Goal: Task Accomplishment & Management: Use online tool/utility

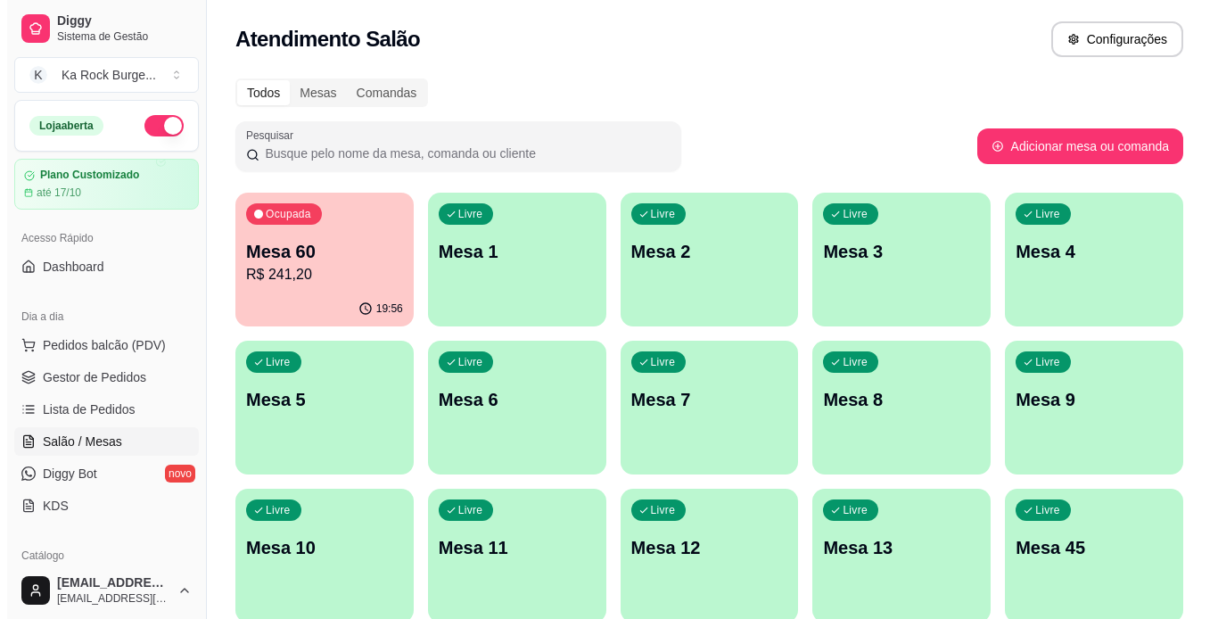
scroll to position [185, 0]
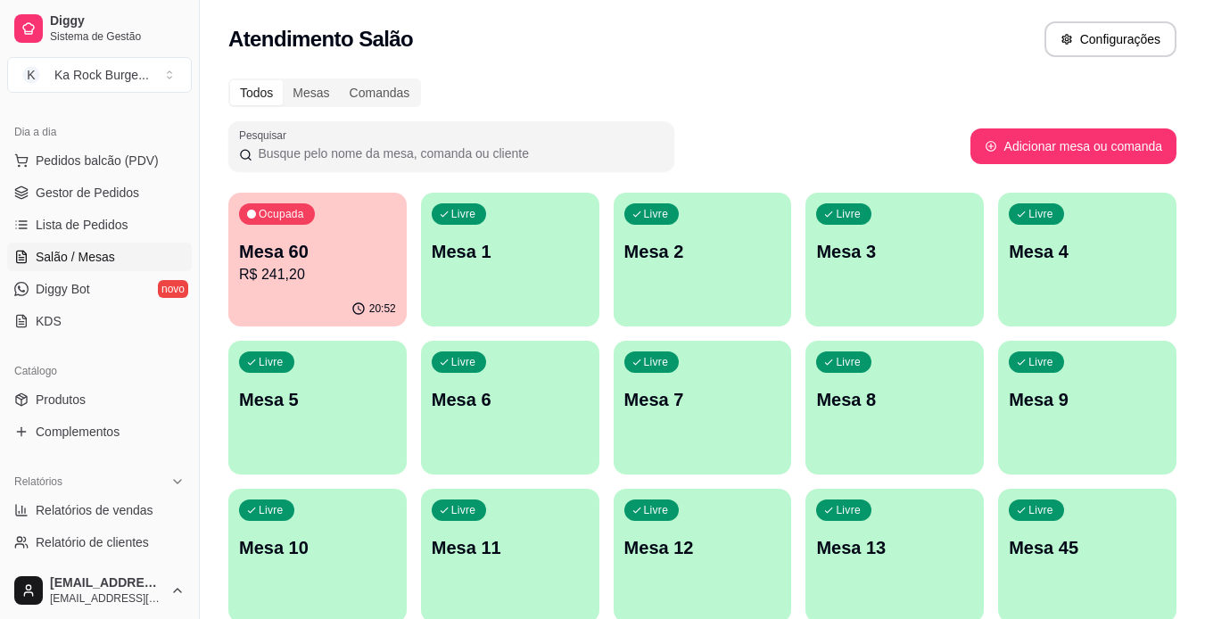
click at [670, 559] on p "Mesa 12" at bounding box center [702, 547] width 157 height 25
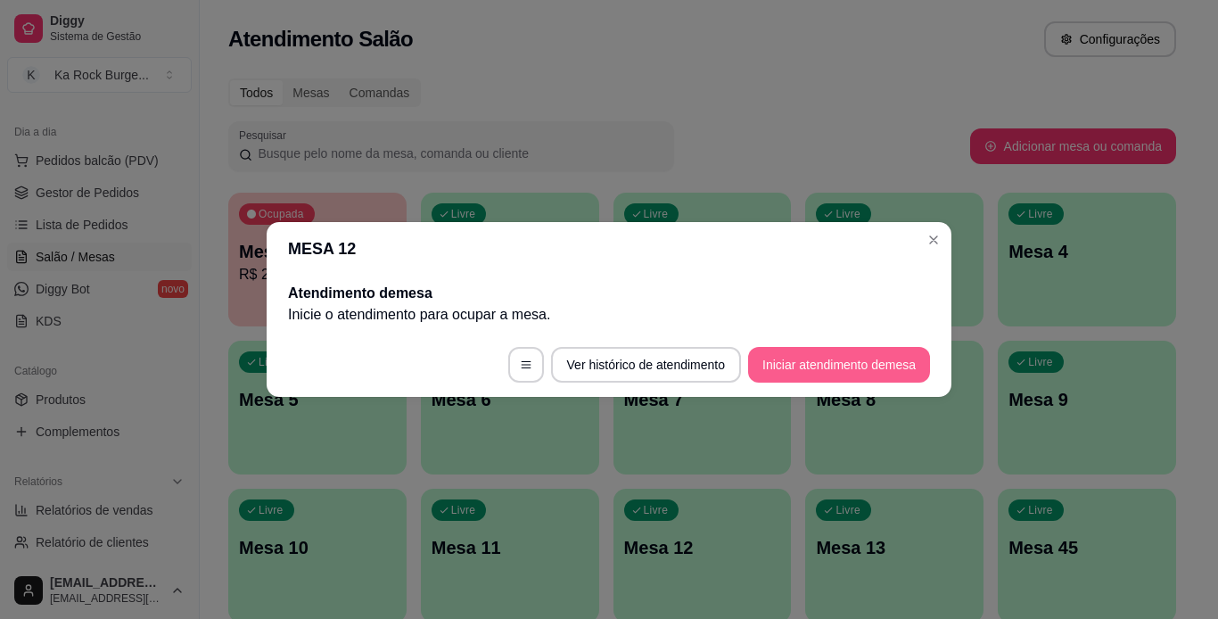
click at [888, 369] on button "Iniciar atendimento de mesa" at bounding box center [839, 365] width 182 height 36
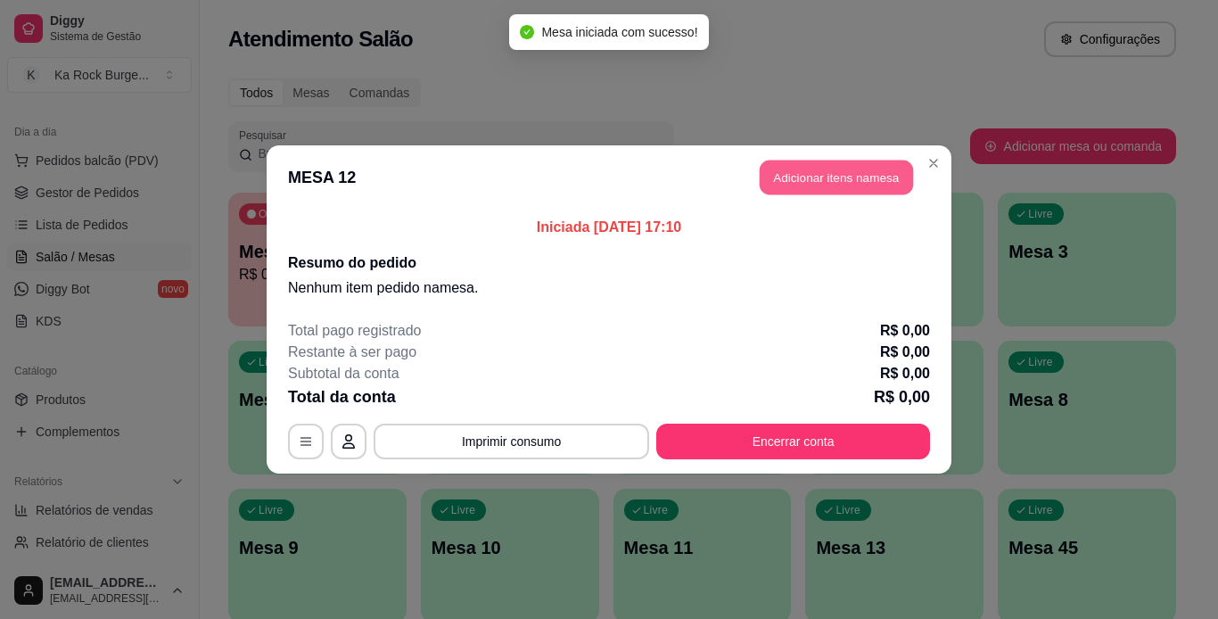
click at [863, 184] on button "Adicionar itens na mesa" at bounding box center [836, 178] width 153 height 35
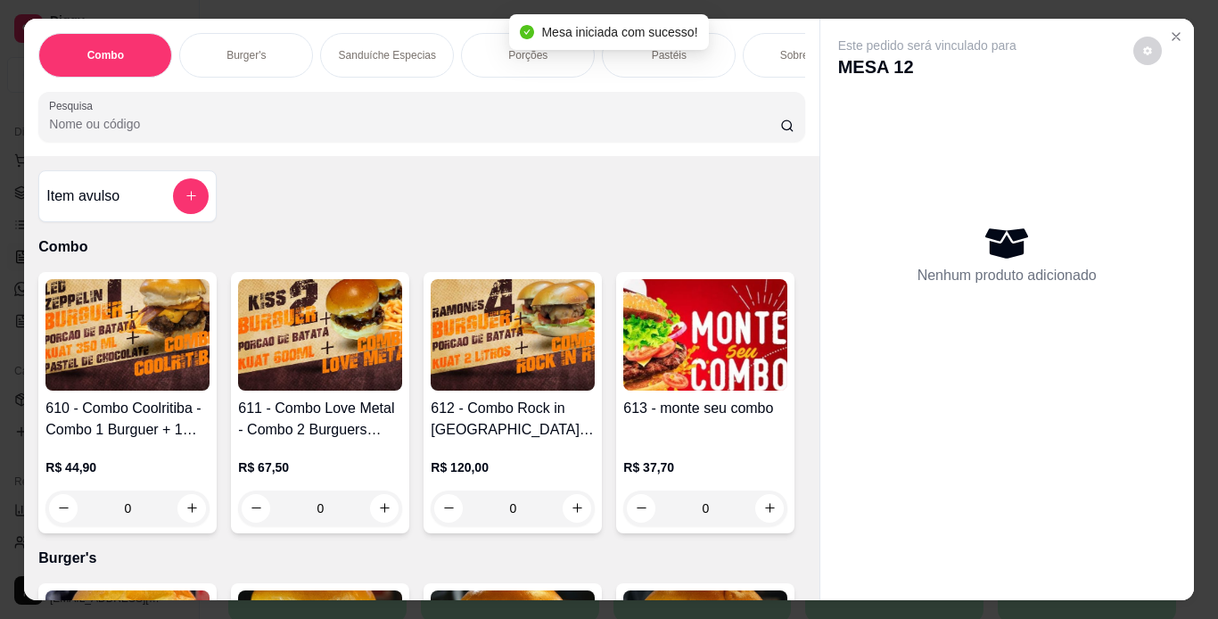
scroll to position [0, 671]
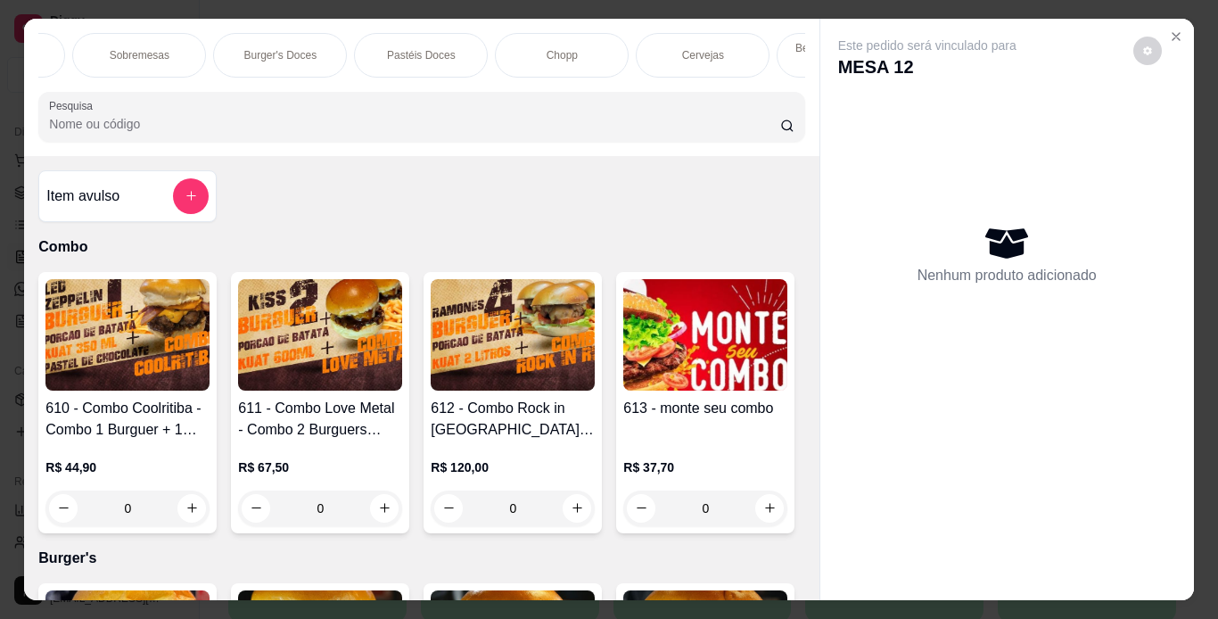
click at [574, 59] on div "Chopp" at bounding box center [562, 55] width 134 height 45
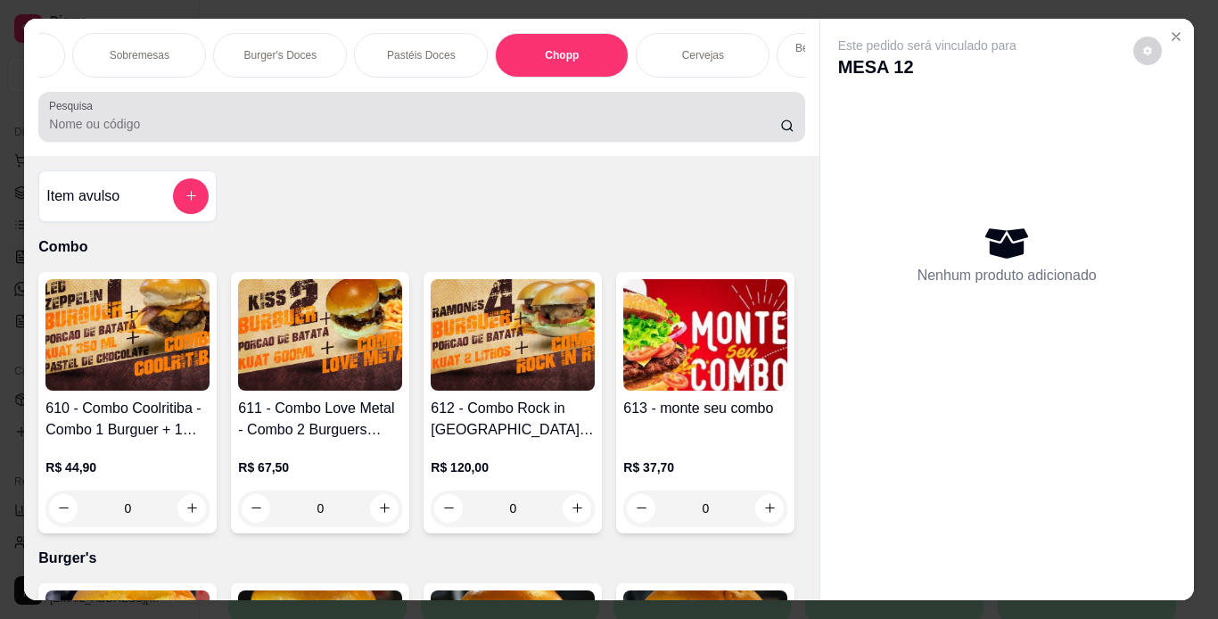
scroll to position [45, 0]
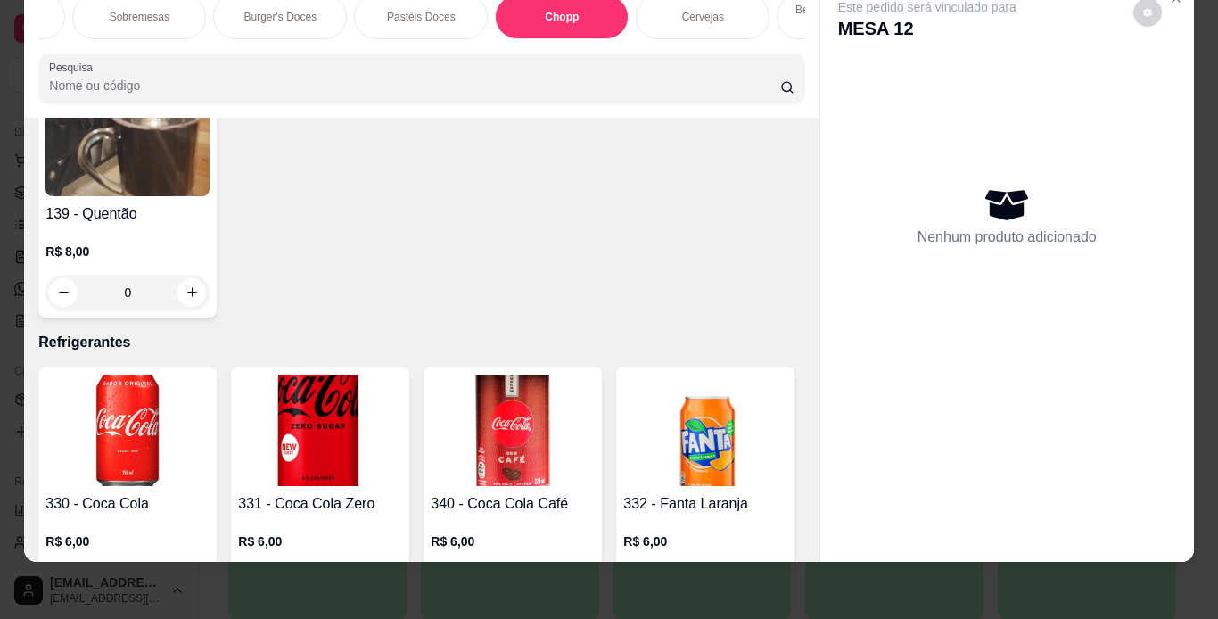
type input "1"
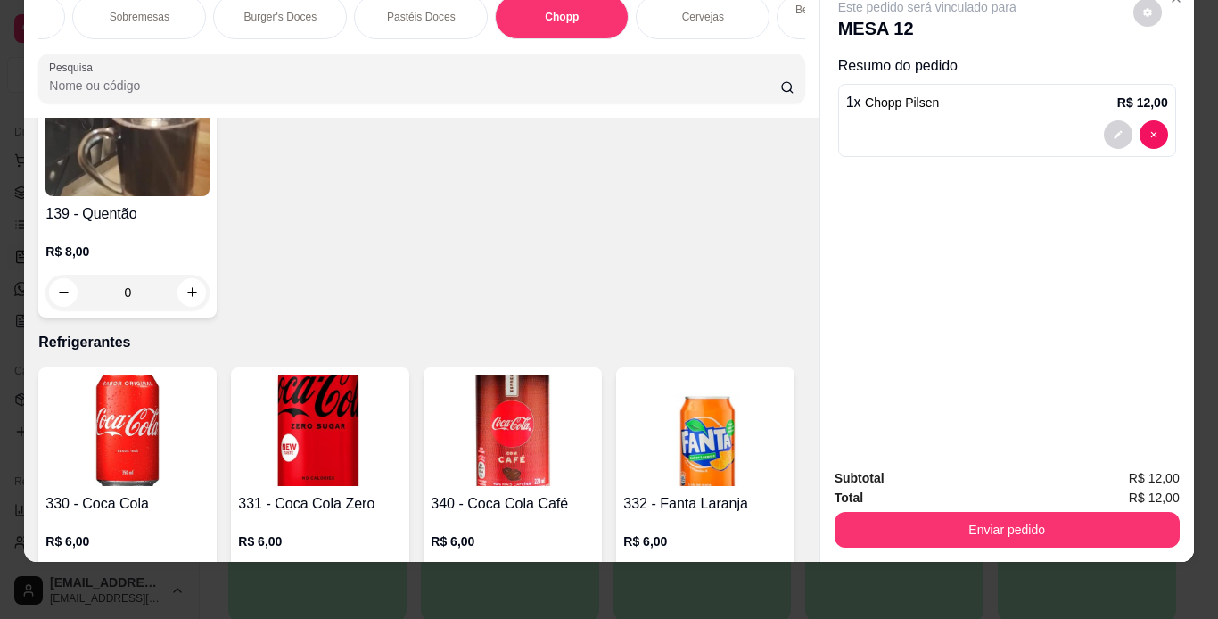
type input "1"
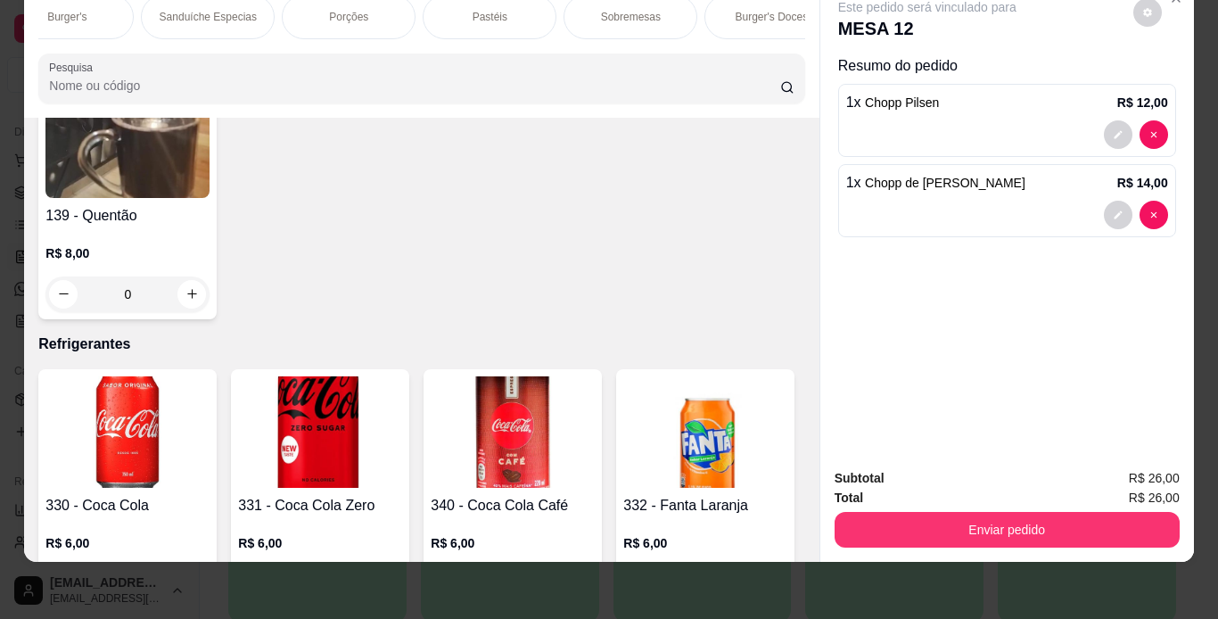
scroll to position [0, 0]
click at [564, 12] on div "Porções" at bounding box center [528, 17] width 134 height 45
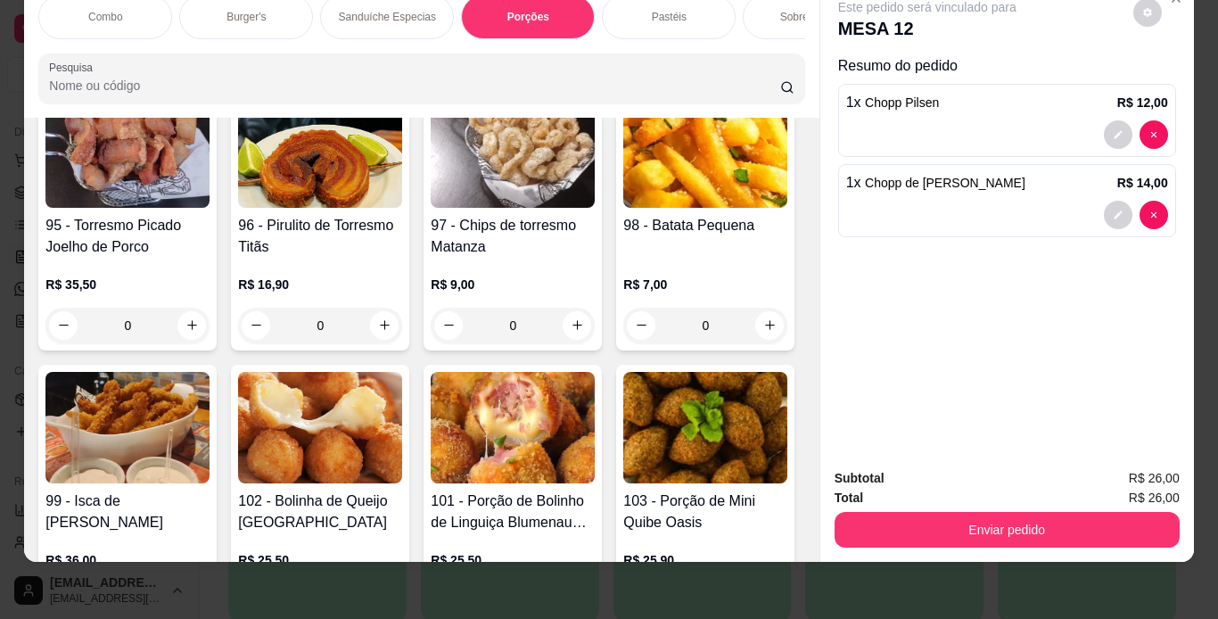
scroll to position [3787, 0]
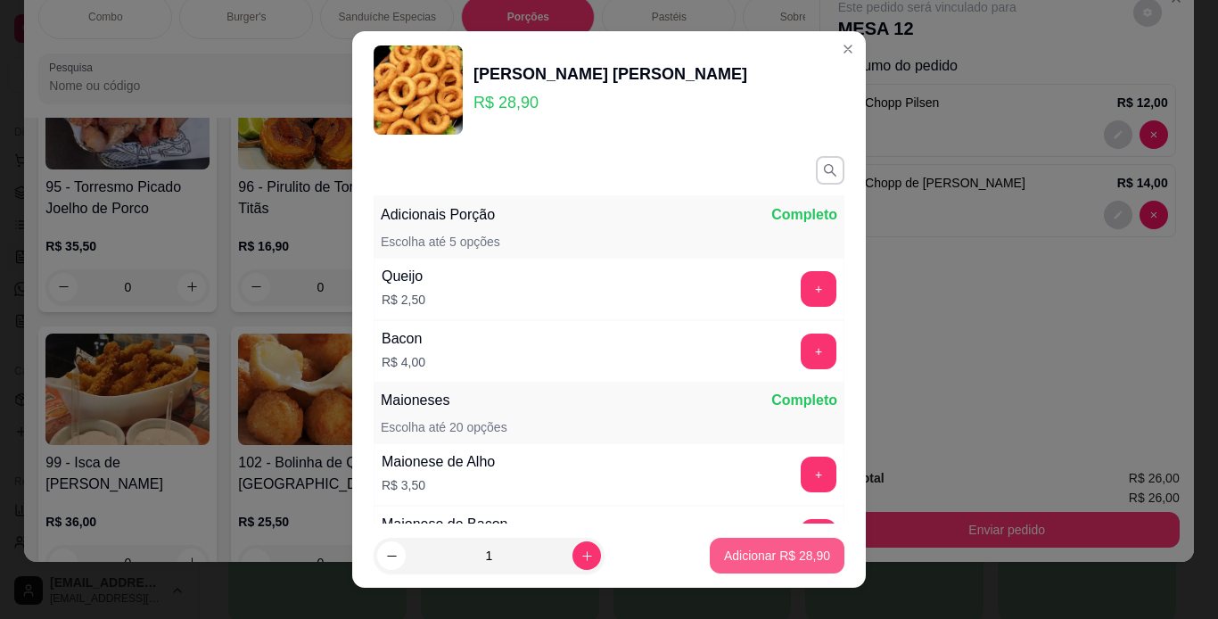
click at [806, 563] on p "Adicionar R$ 28,90" at bounding box center [777, 556] width 106 height 18
type input "1"
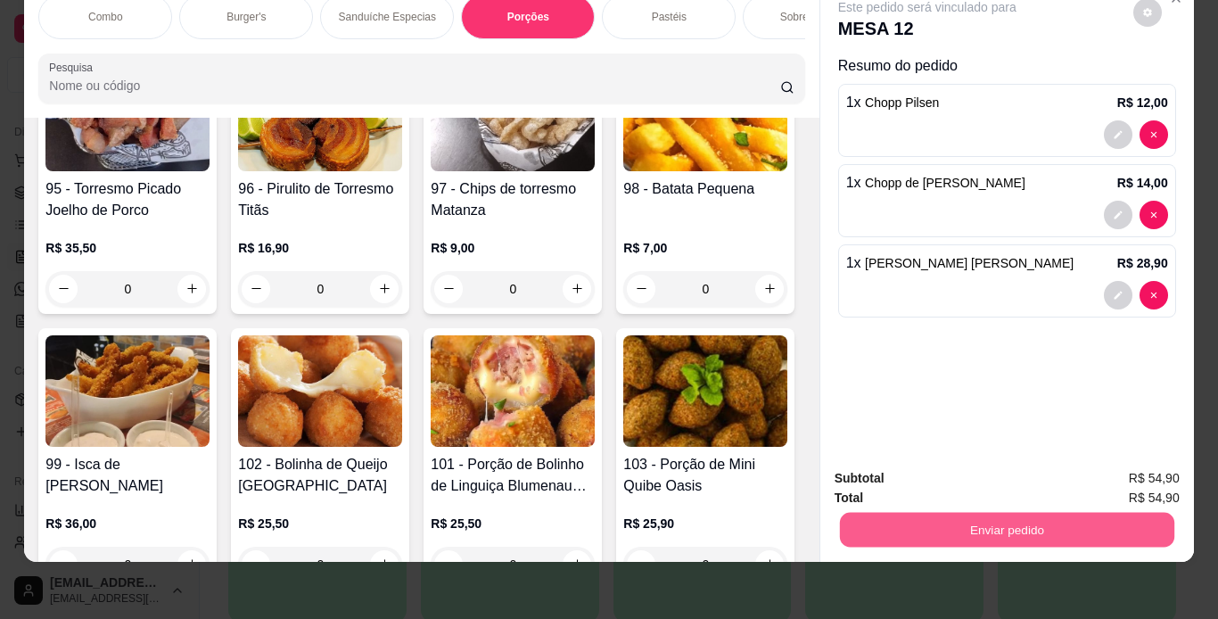
click at [995, 517] on button "Enviar pedido" at bounding box center [1006, 530] width 335 height 35
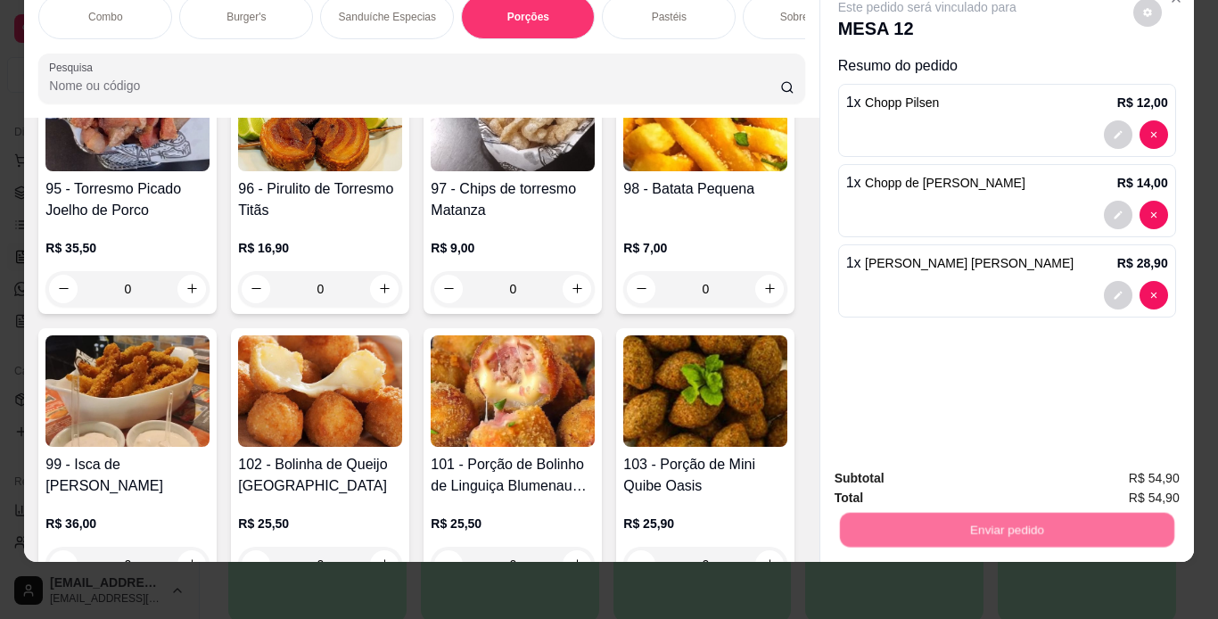
click at [1156, 483] on button "Enviar pedido" at bounding box center [1133, 473] width 101 height 34
